Goal: Check status

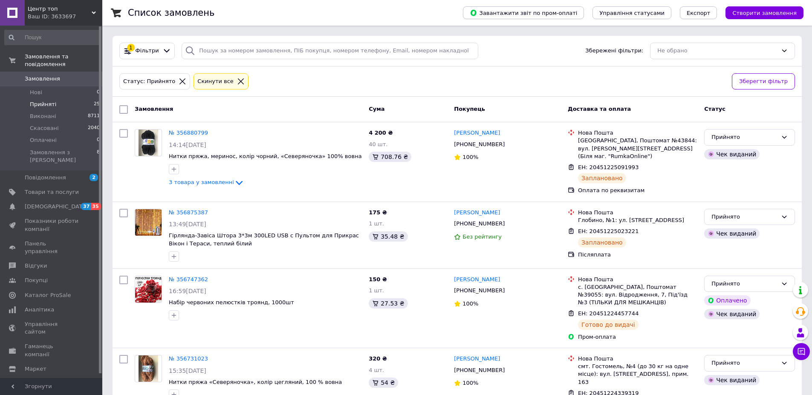
click at [47, 101] on span "Прийняті" at bounding box center [43, 105] width 26 height 8
click at [39, 89] on span "Нові" at bounding box center [36, 93] width 12 height 8
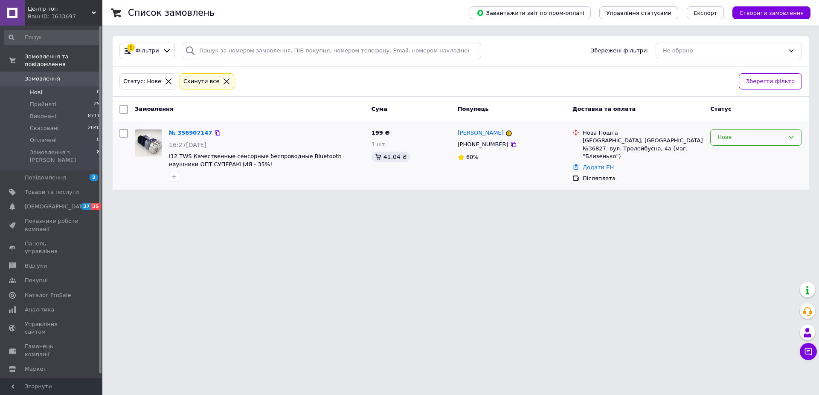
click at [790, 136] on icon at bounding box center [791, 137] width 7 height 7
click at [751, 156] on li "Прийнято" at bounding box center [755, 156] width 91 height 16
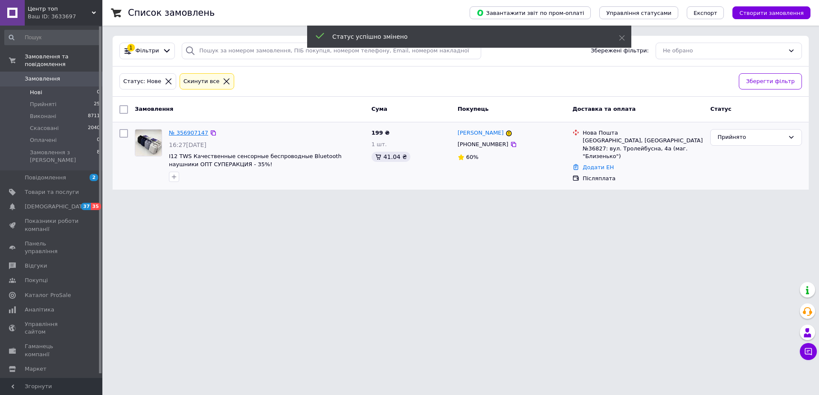
click at [190, 133] on link "№ 356907147" at bounding box center [188, 133] width 39 height 6
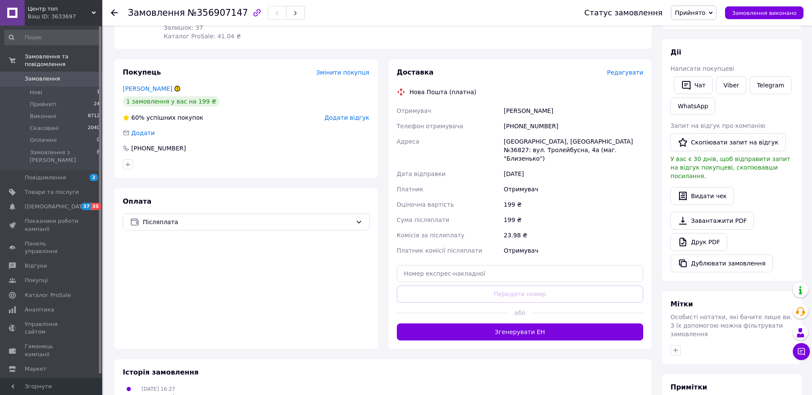
scroll to position [171, 0]
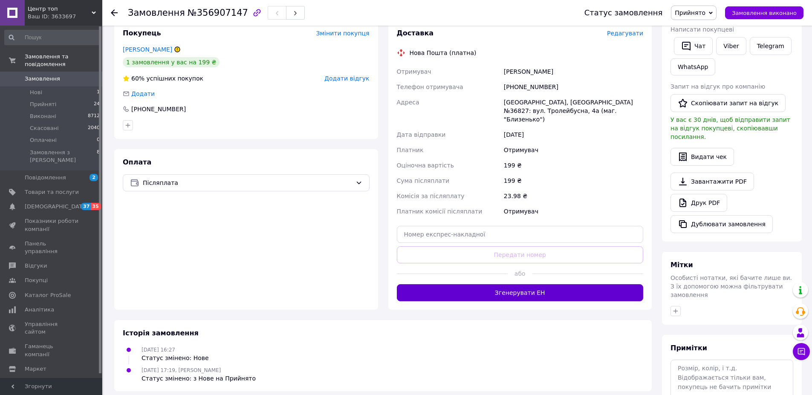
click at [505, 284] on button "Згенерувати ЕН" at bounding box center [520, 292] width 247 height 17
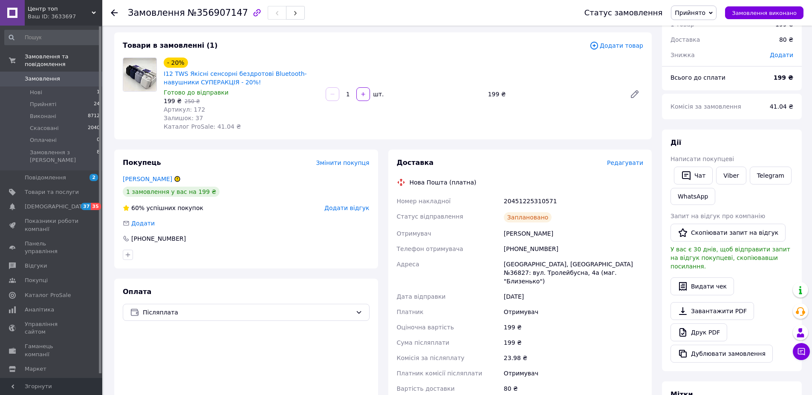
scroll to position [85, 0]
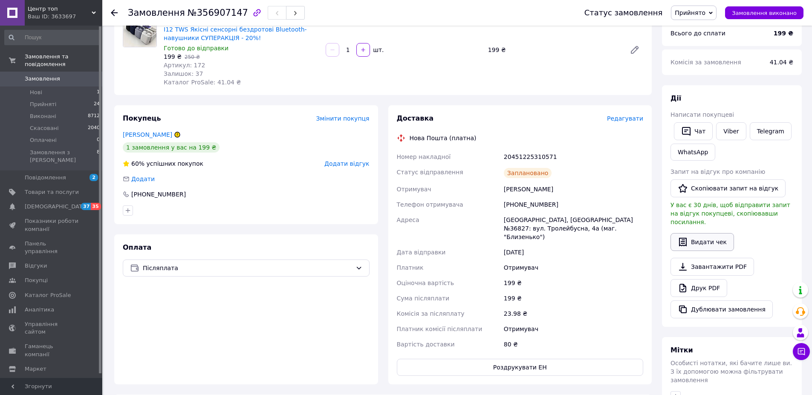
click at [700, 237] on button "Видати чек" at bounding box center [703, 242] width 64 height 18
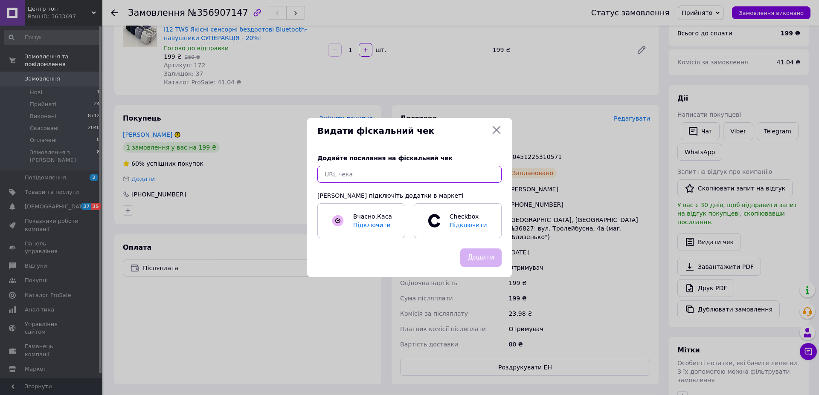
click at [368, 177] on input "text" at bounding box center [409, 174] width 184 height 17
paste input "[URL][DOMAIN_NAME]"
type input "[URL][DOMAIN_NAME]"
click at [478, 257] on button "Додати" at bounding box center [480, 258] width 41 height 18
